Goal: Check status: Check status

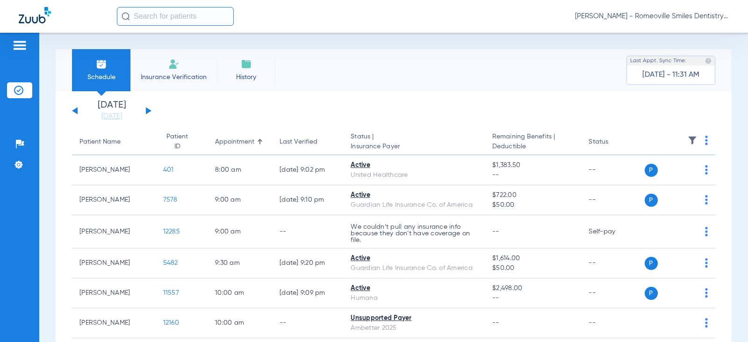
click at [145, 112] on div "[DATE] [DATE] [DATE] [DATE] [DATE] [DATE] [DATE] [DATE] [DATE] [DATE] [DATE] [D…" at bounding box center [111, 110] width 79 height 21
click at [150, 109] on div "[DATE] [DATE] [DATE] [DATE] [DATE] [DATE] [DATE] [DATE] [DATE] [DATE] [DATE] [D…" at bounding box center [111, 110] width 79 height 21
click at [149, 111] on button at bounding box center [149, 110] width 6 height 7
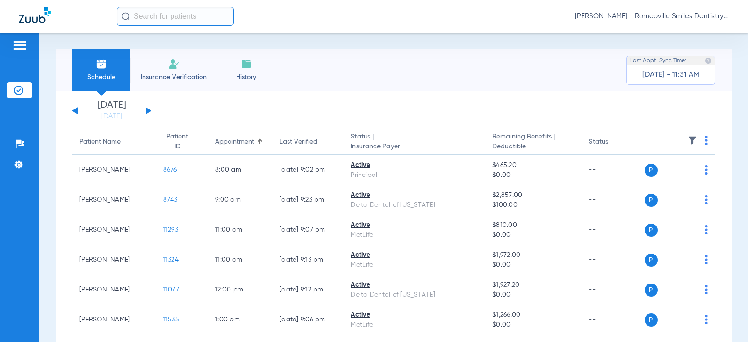
click at [148, 109] on button at bounding box center [149, 110] width 6 height 7
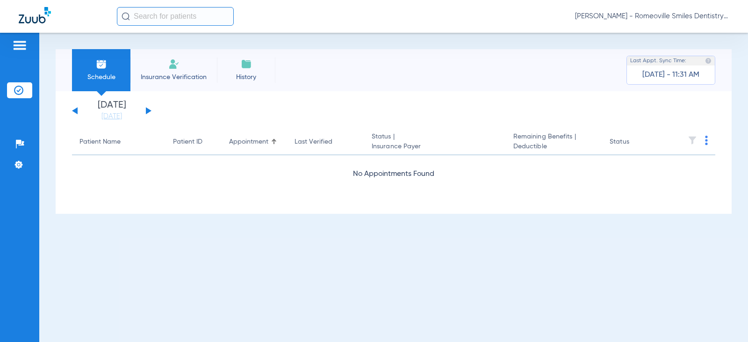
click at [148, 109] on button at bounding box center [149, 110] width 6 height 7
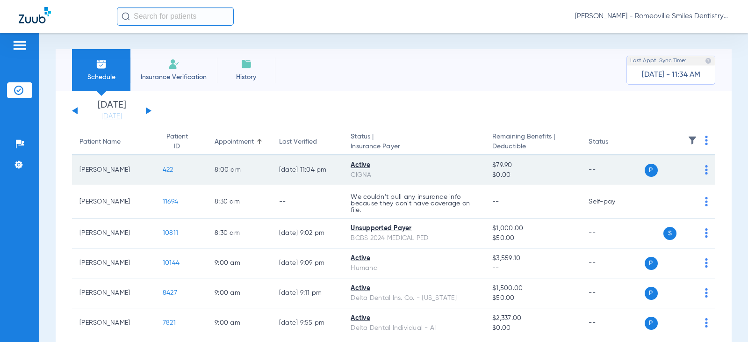
click at [163, 171] on span "422" at bounding box center [168, 169] width 11 height 7
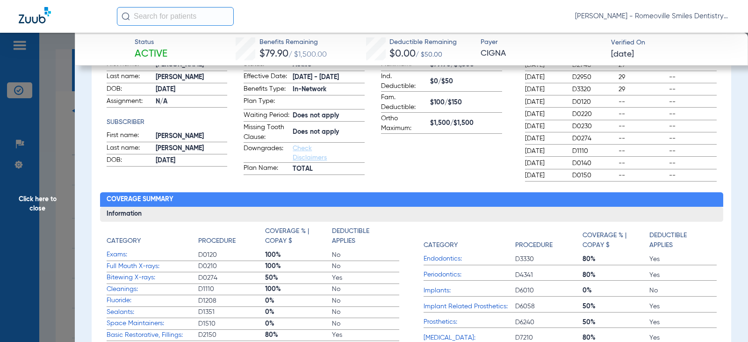
scroll to position [187, 0]
